Goal: Task Accomplishment & Management: Use online tool/utility

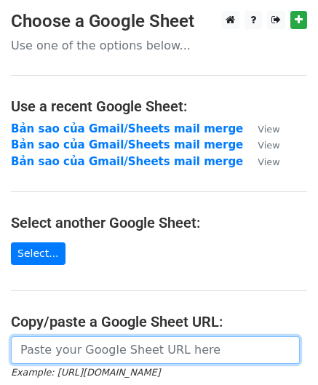
click at [86, 357] on input "url" at bounding box center [155, 350] width 289 height 28
paste input "https://docs.google.com/spreadsheets/d/1msBXqGMoStXKjHXmbFj0ayAYwLLSVOtvuIC5Y60…"
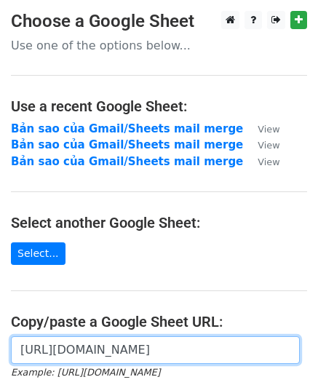
scroll to position [218, 0]
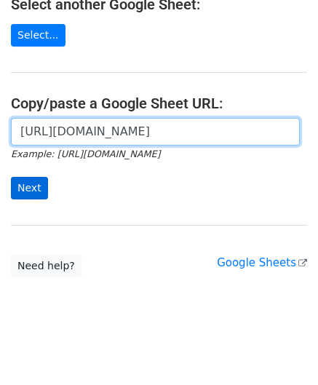
type input "https://docs.google.com/spreadsheets/d/1msBXqGMoStXKjHXmbFj0ayAYwLLSVOtvuIC5Y60…"
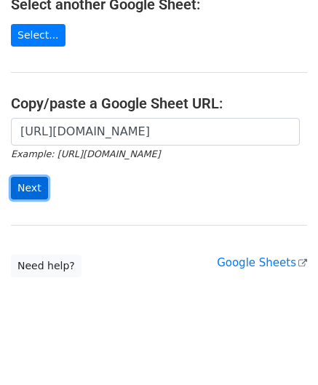
click at [30, 183] on input "Next" at bounding box center [29, 188] width 37 height 23
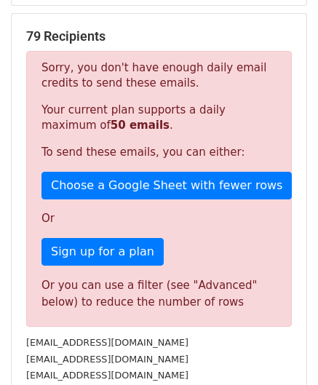
scroll to position [218, 0]
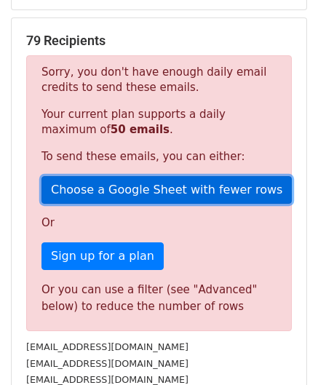
click at [151, 176] on link "Choose a Google Sheet with fewer rows" at bounding box center [166, 190] width 250 height 28
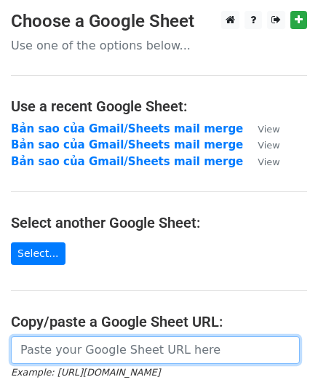
click at [93, 349] on input "url" at bounding box center [155, 350] width 289 height 28
paste input "https://docs.google.com/spreadsheets/d/1msBXqGMoStXKjHXmbFj0ayAYwLLSVOtvuIC5Y60…"
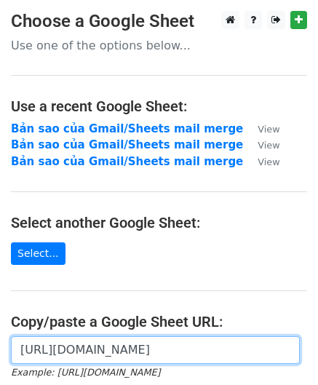
scroll to position [0, 318]
type input "https://docs.google.com/spreadsheets/d/1msBXqGMoStXKjHXmbFj0ayAYwLLSVOtvuIC5Y60…"
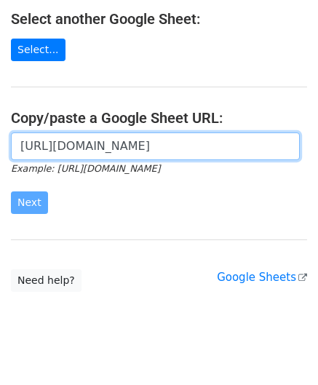
scroll to position [218, 0]
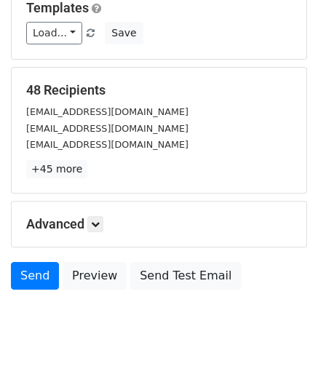
scroll to position [177, 0]
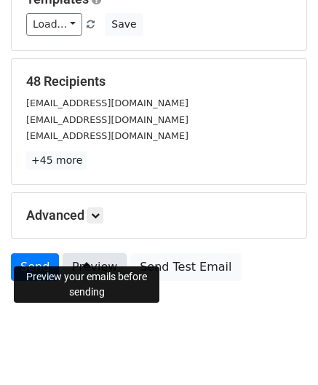
click at [79, 253] on link "Preview" at bounding box center [95, 267] width 64 height 28
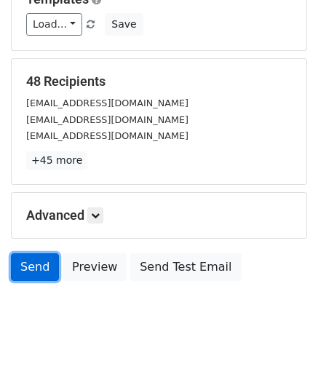
click at [30, 253] on link "Send" at bounding box center [35, 267] width 48 height 28
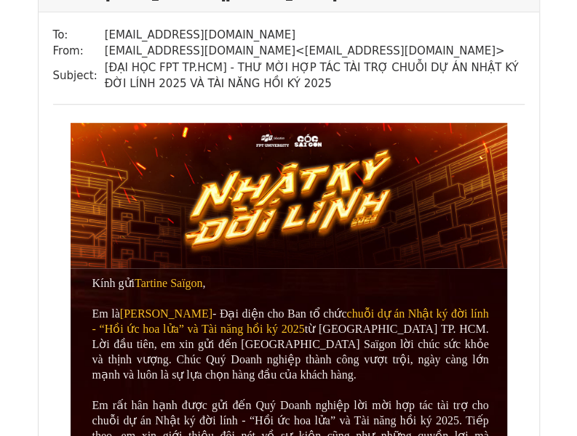
scroll to position [2036, 0]
